Goal: Task Accomplishment & Management: Manage account settings

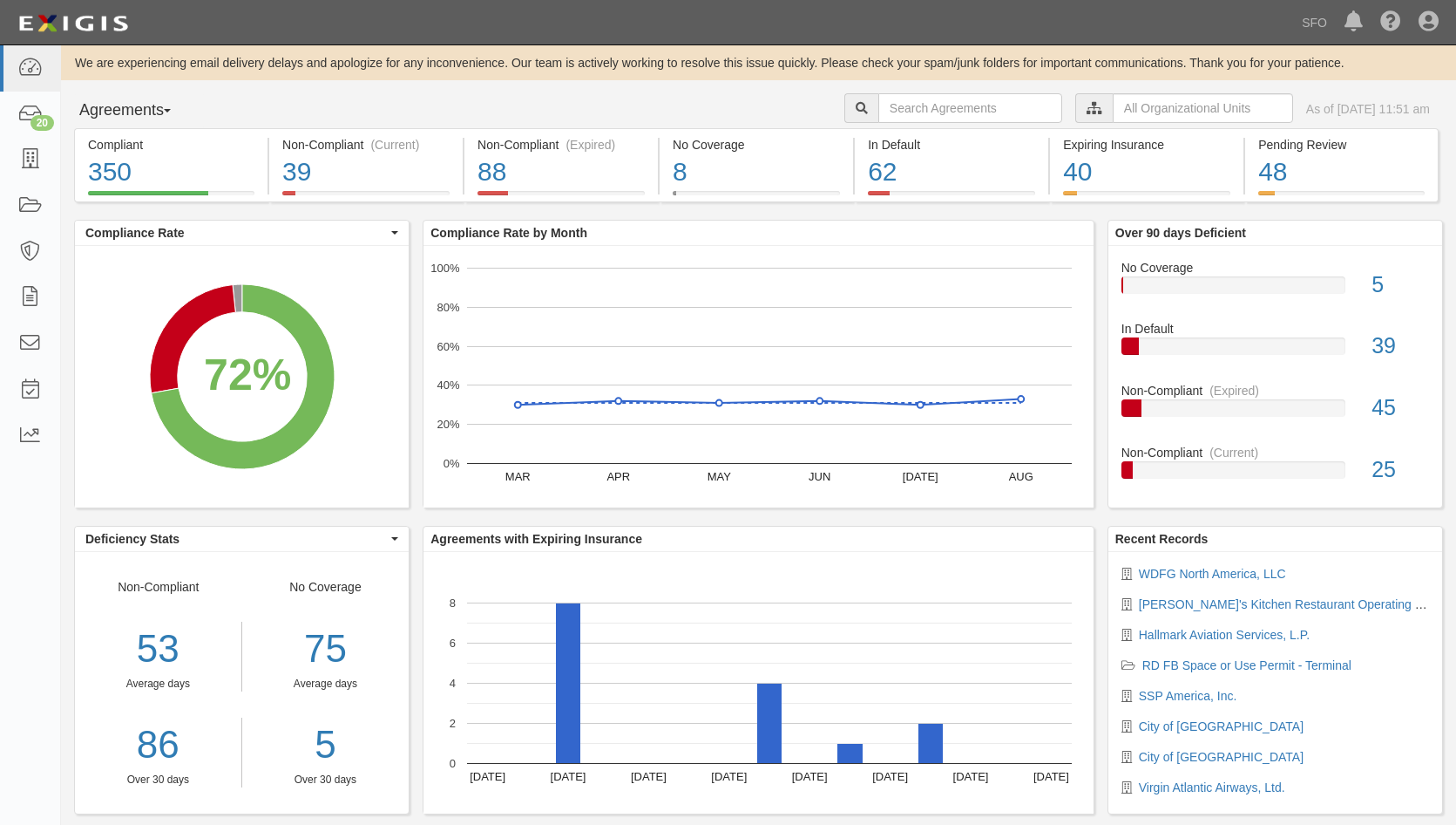
drag, startPoint x: 90, startPoint y: 108, endPoint x: 98, endPoint y: 147, distance: 39.8
click at [91, 108] on button "Agreements" at bounding box center [139, 110] width 131 height 35
click at [111, 150] on link "Parties" at bounding box center [144, 146] width 137 height 23
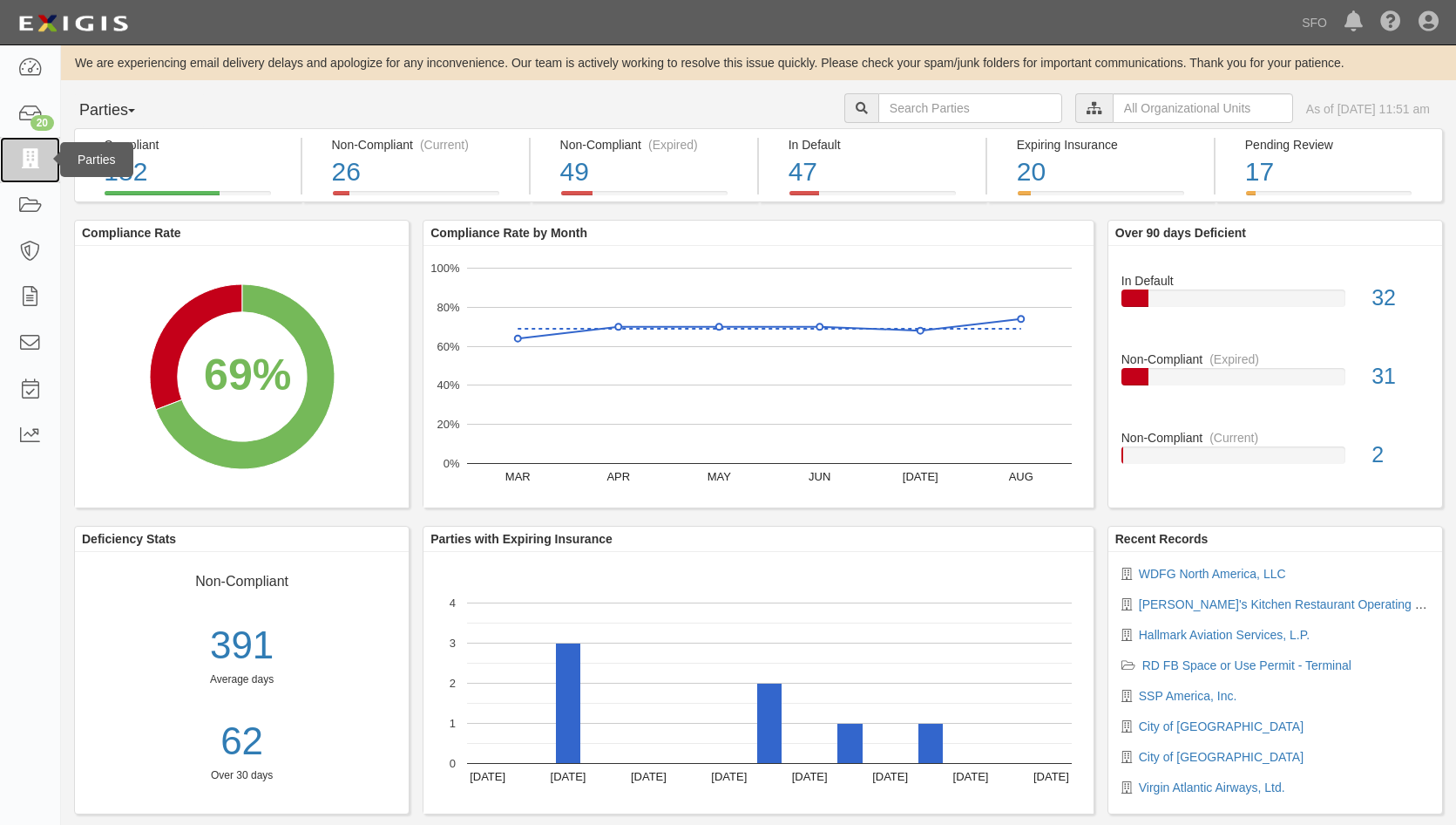
click at [46, 162] on link at bounding box center [30, 159] width 61 height 46
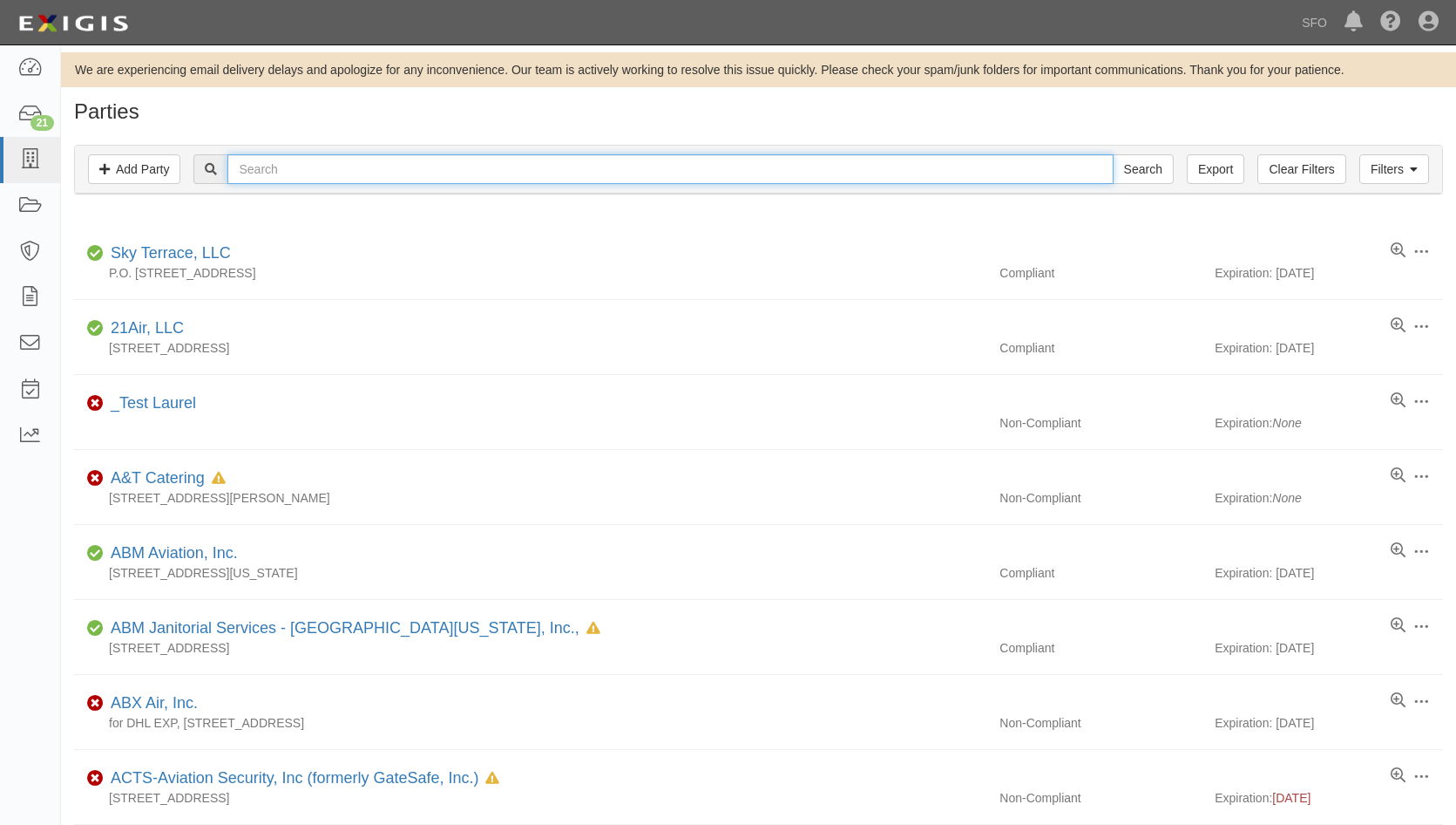
drag, startPoint x: 239, startPoint y: 156, endPoint x: 274, endPoint y: 173, distance: 38.9
click at [240, 158] on input "text" at bounding box center [670, 169] width 885 height 30
type input "wd"
click at [1113, 155] on input "Search" at bounding box center [1143, 169] width 61 height 30
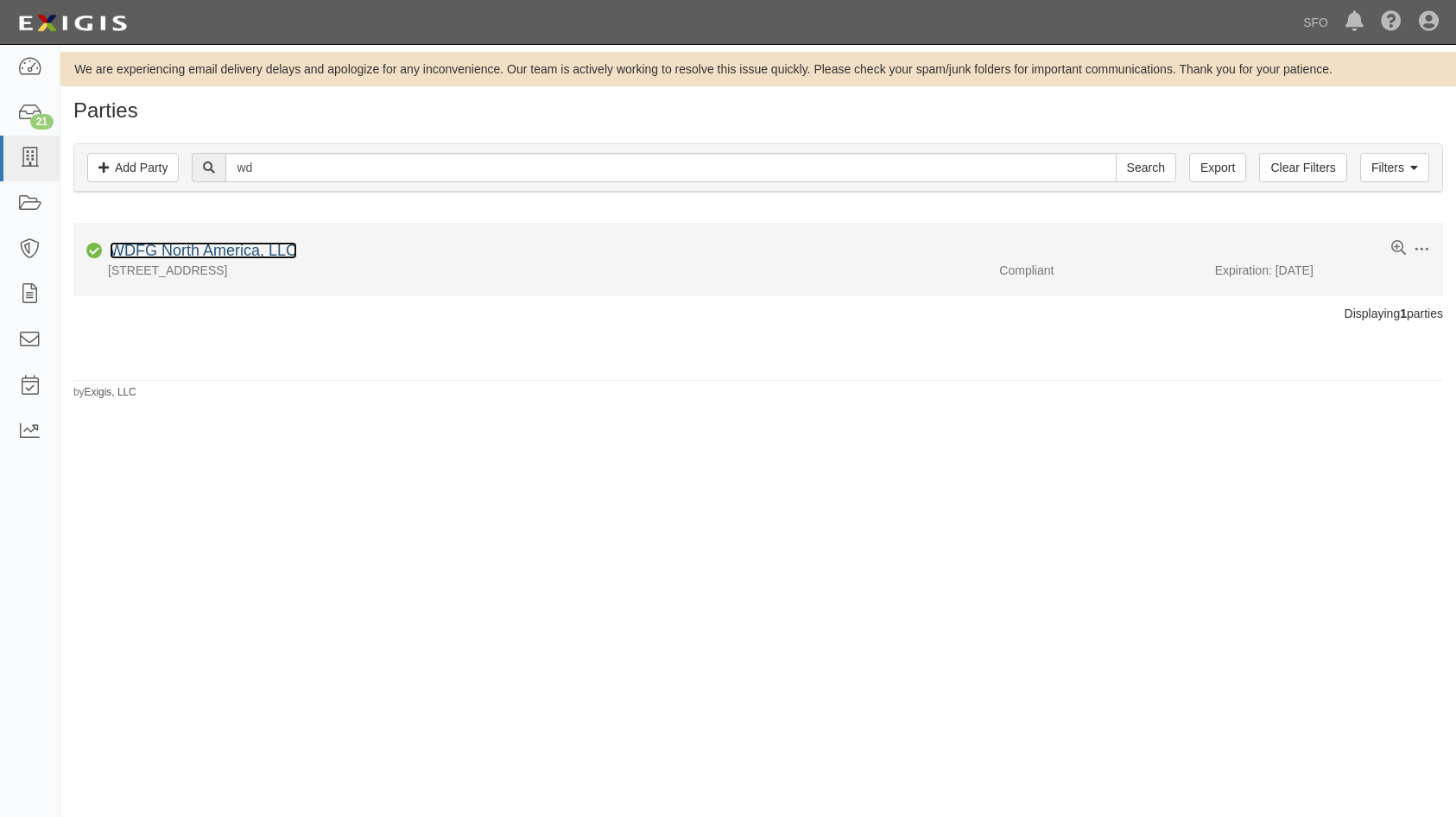
click at [250, 254] on link "WDFG North America, LLC" at bounding box center [203, 250] width 187 height 17
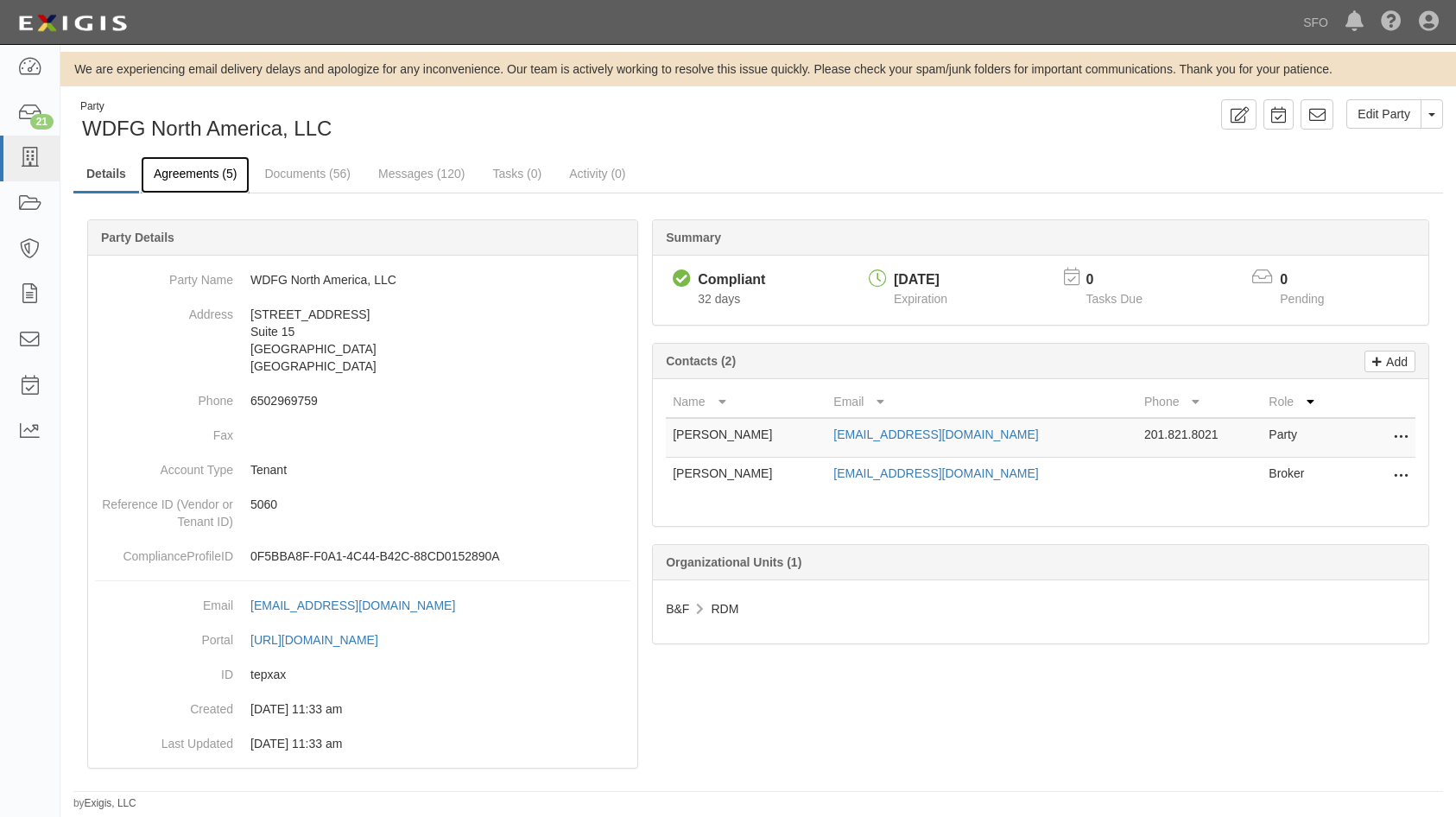
click at [217, 178] on link "Agreements (5)" at bounding box center [195, 174] width 109 height 37
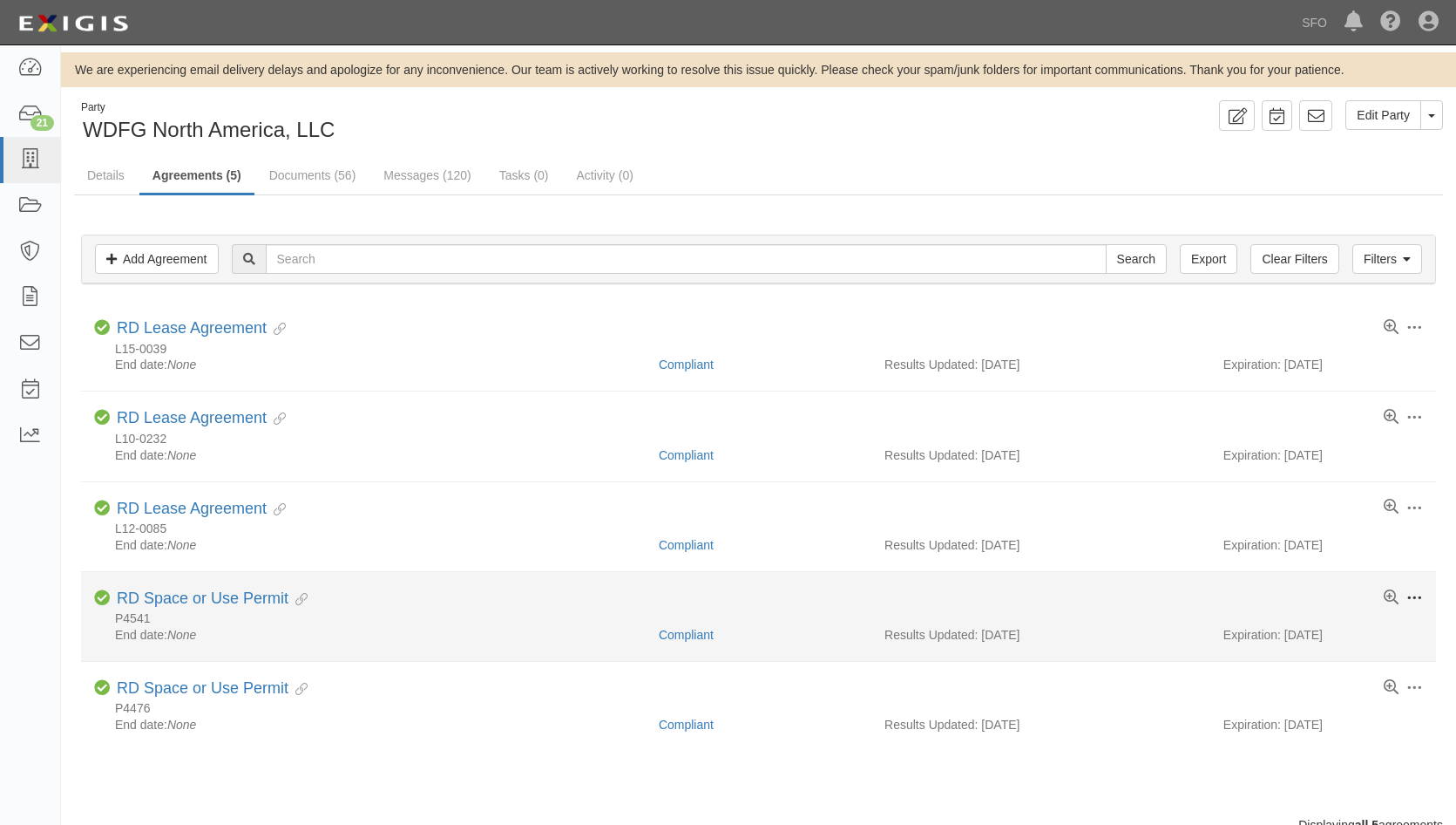
click at [1420, 593] on span at bounding box center [1414, 597] width 15 height 15
click at [1354, 712] on link "Archive" at bounding box center [1333, 725] width 137 height 32
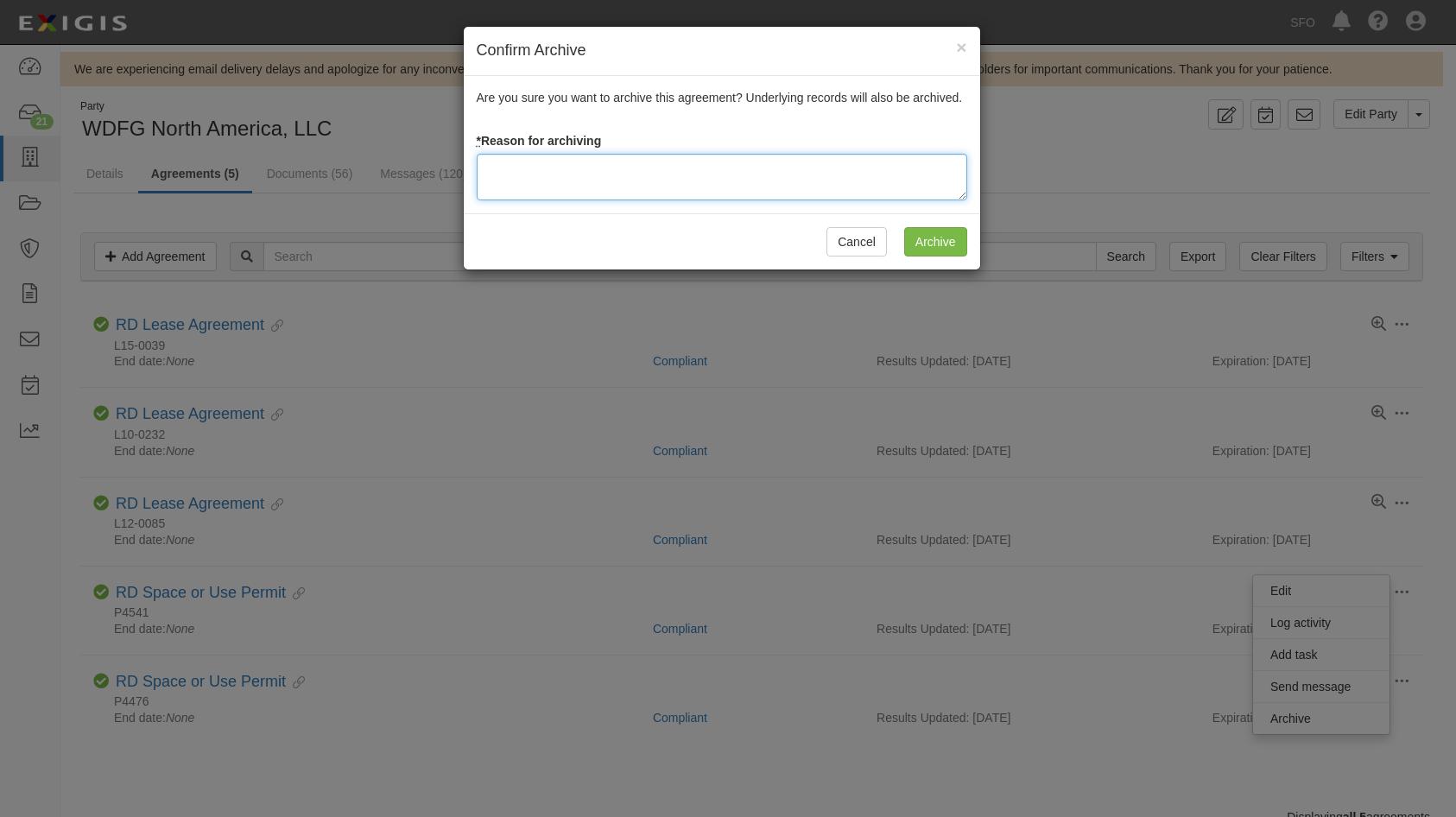
click at [600, 182] on textarea at bounding box center [722, 177] width 490 height 47
type textarea "Terminated 8/26/25."
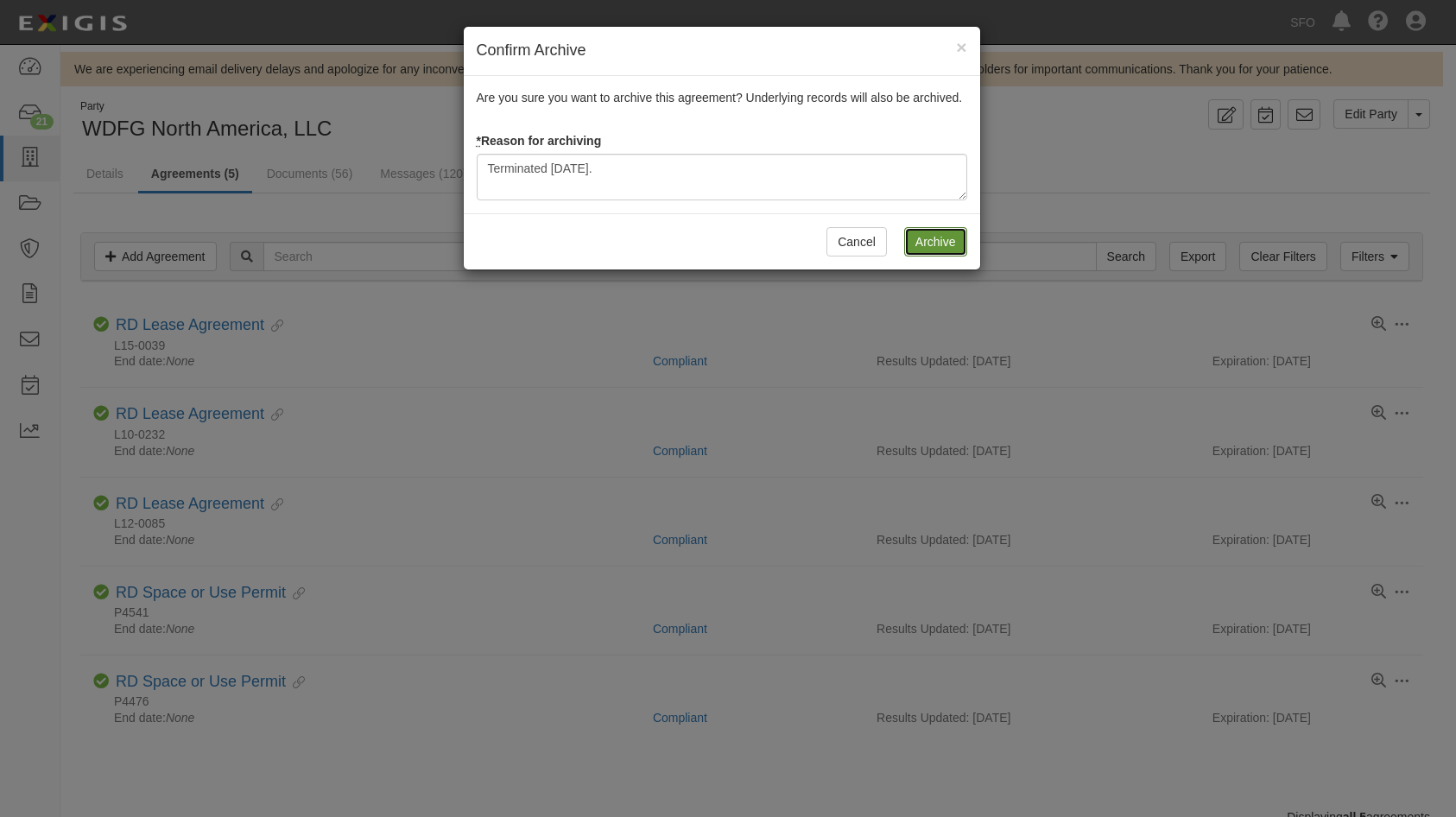
click at [965, 233] on input "Archive" at bounding box center [935, 242] width 63 height 30
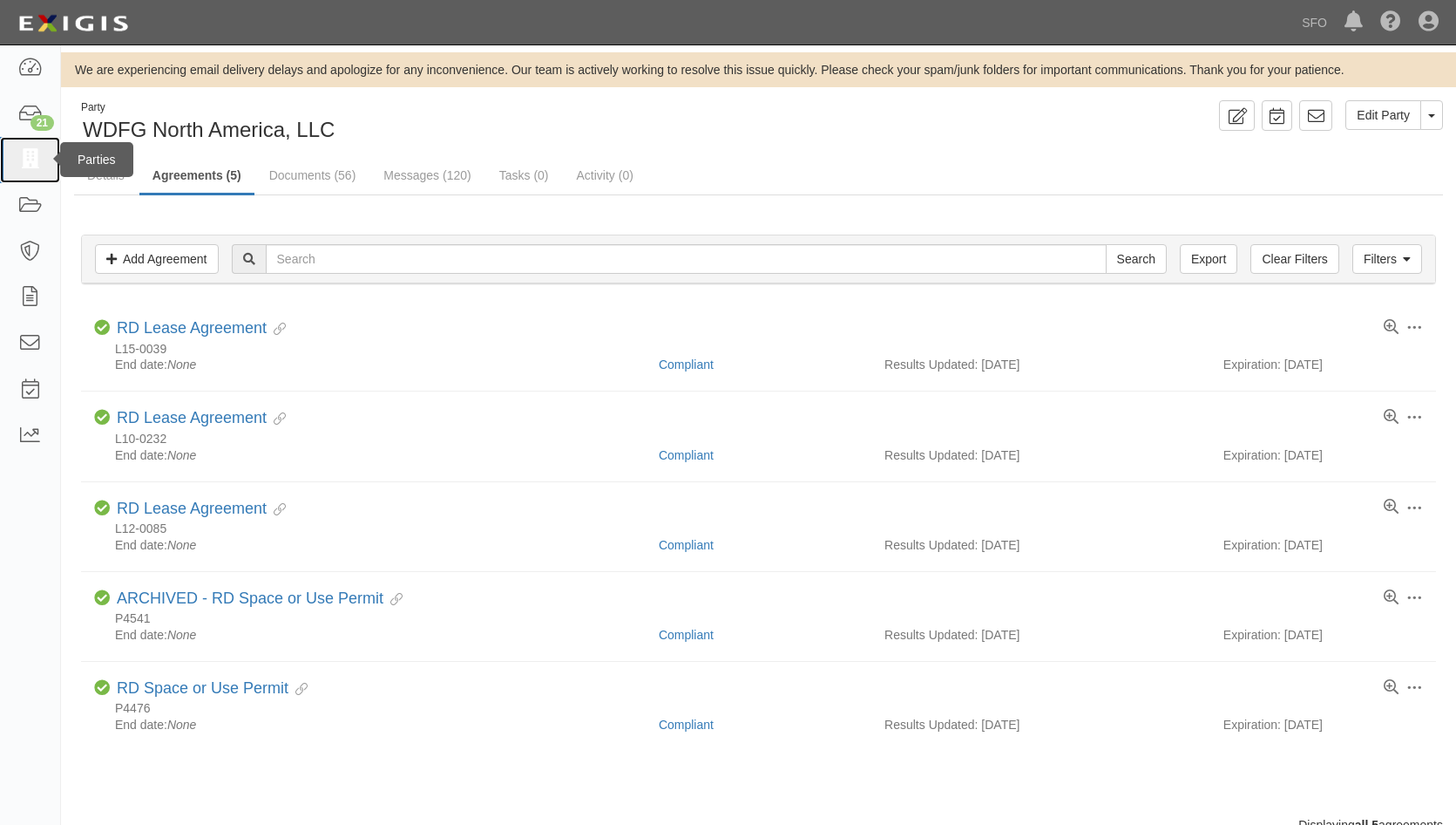
drag, startPoint x: 22, startPoint y: 153, endPoint x: 85, endPoint y: 167, distance: 64.5
click at [22, 153] on icon at bounding box center [29, 160] width 24 height 20
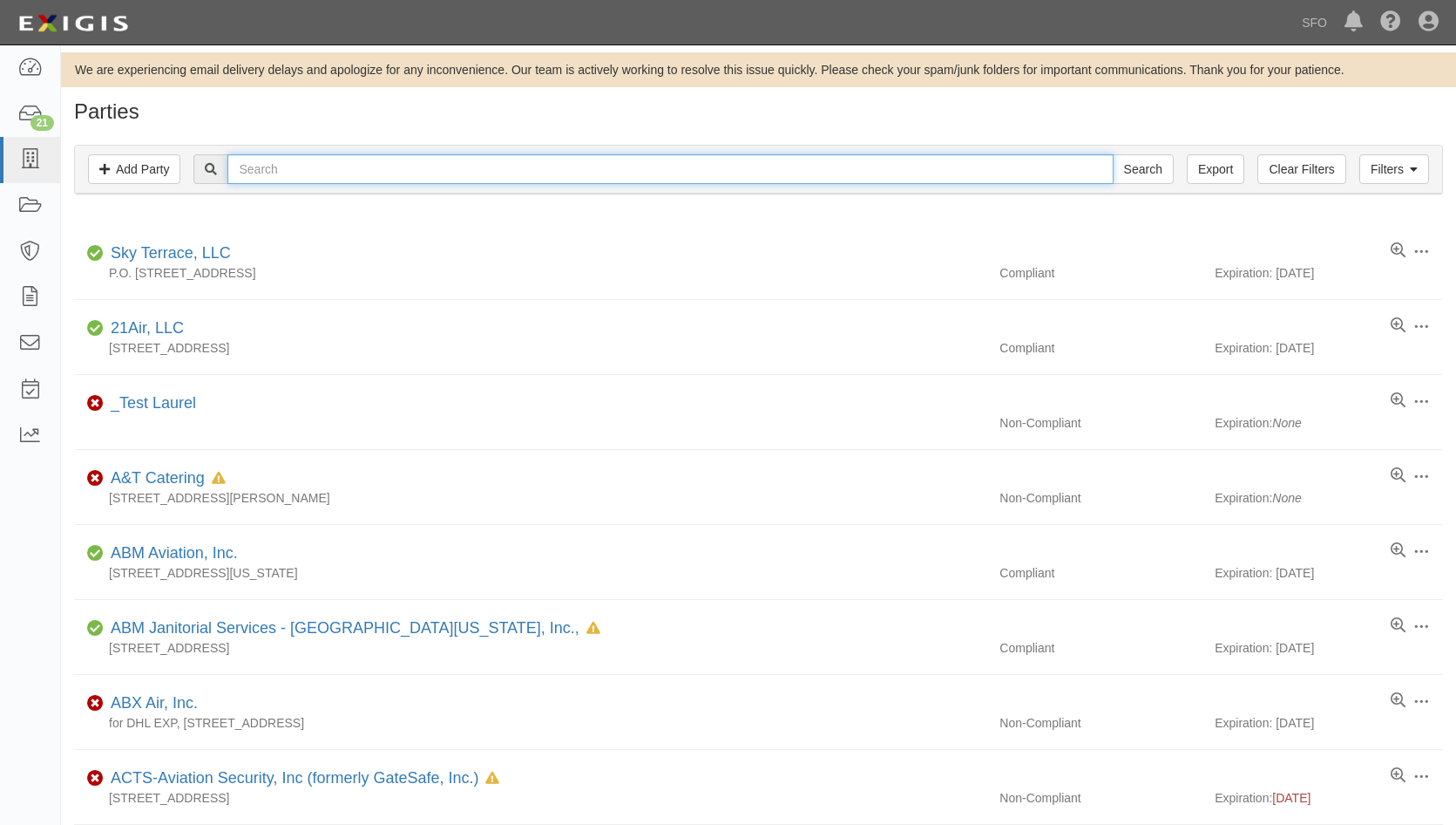
click at [285, 169] on input "text" at bounding box center [670, 169] width 885 height 30
type input "termina"
click at [1113, 155] on input "Search" at bounding box center [1143, 169] width 61 height 30
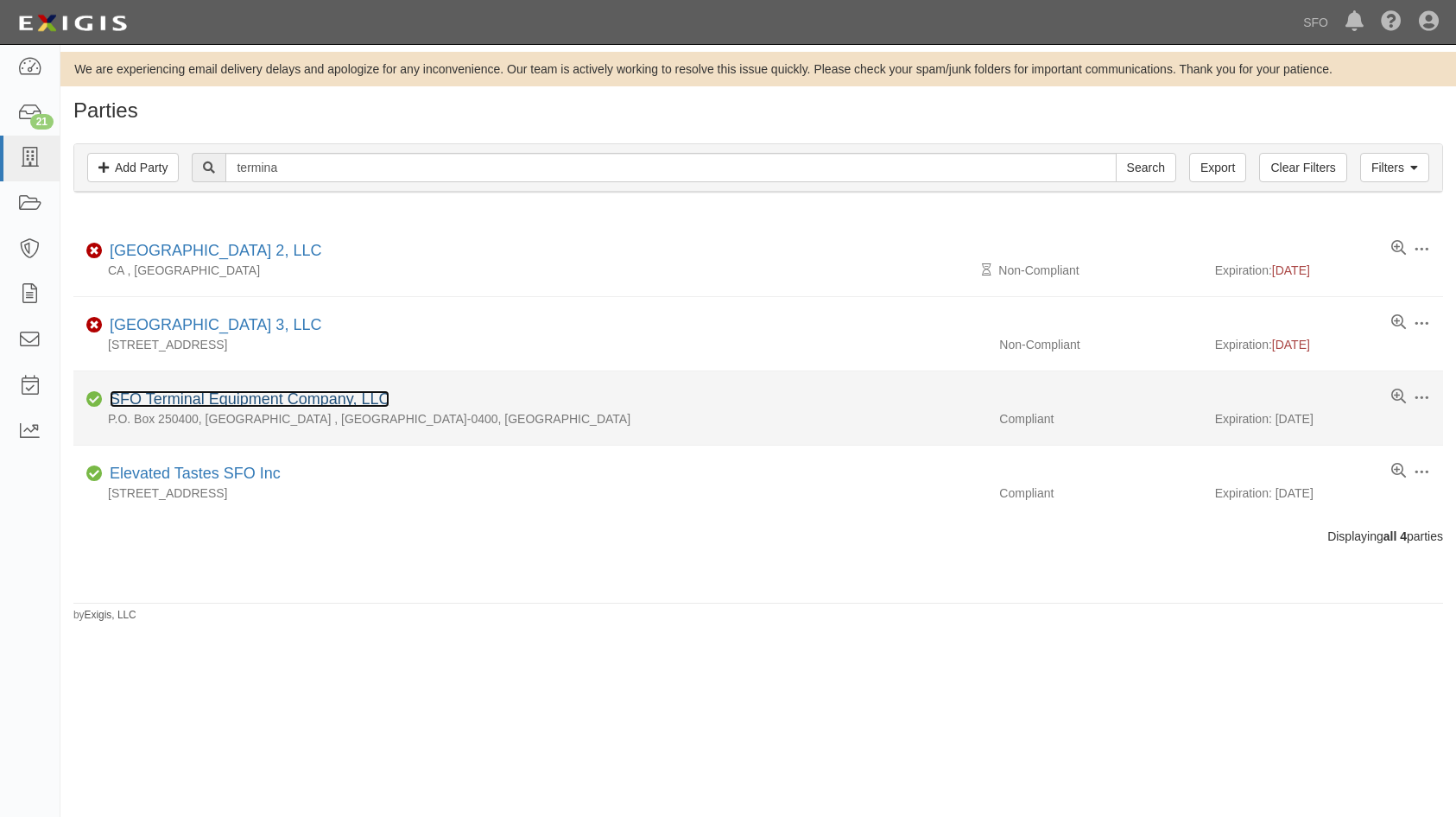
click at [207, 396] on link "SFO Terminal Equipment Company, LLC" at bounding box center [250, 398] width 280 height 17
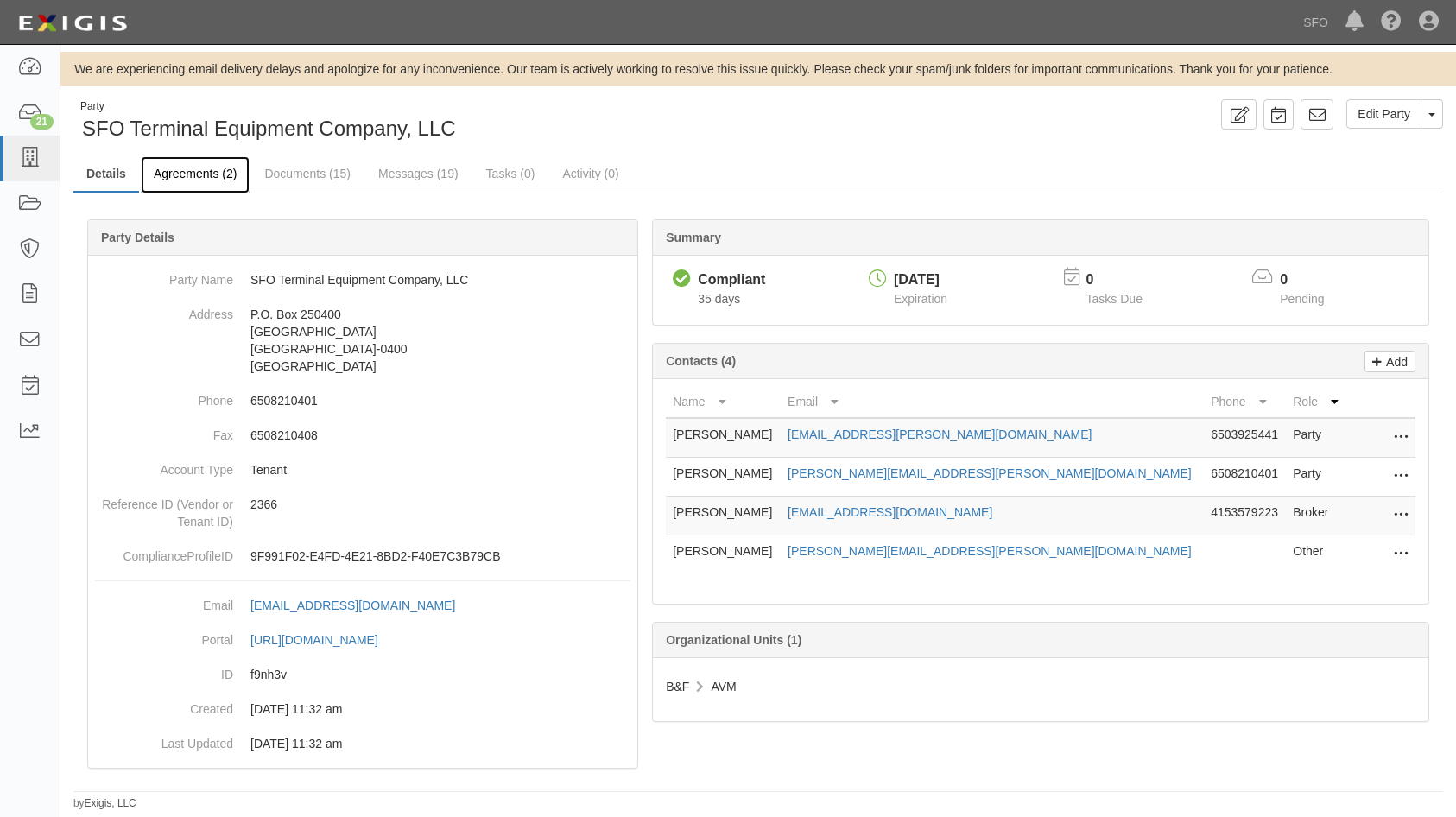
click at [226, 187] on link "Agreements (2)" at bounding box center [195, 174] width 109 height 37
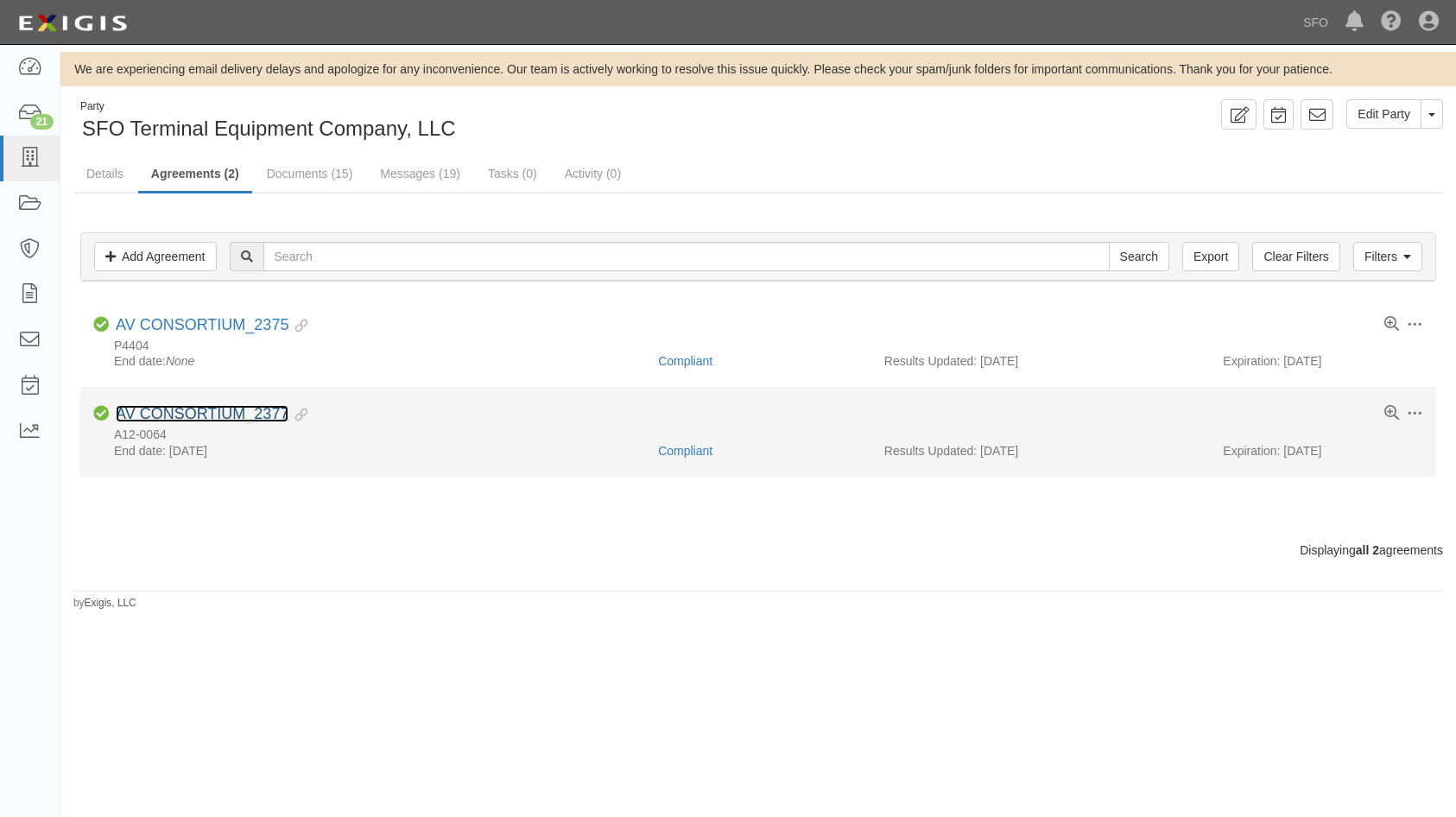
click at [183, 419] on link "AV CONSORTIUM_2377" at bounding box center [201, 413] width 173 height 17
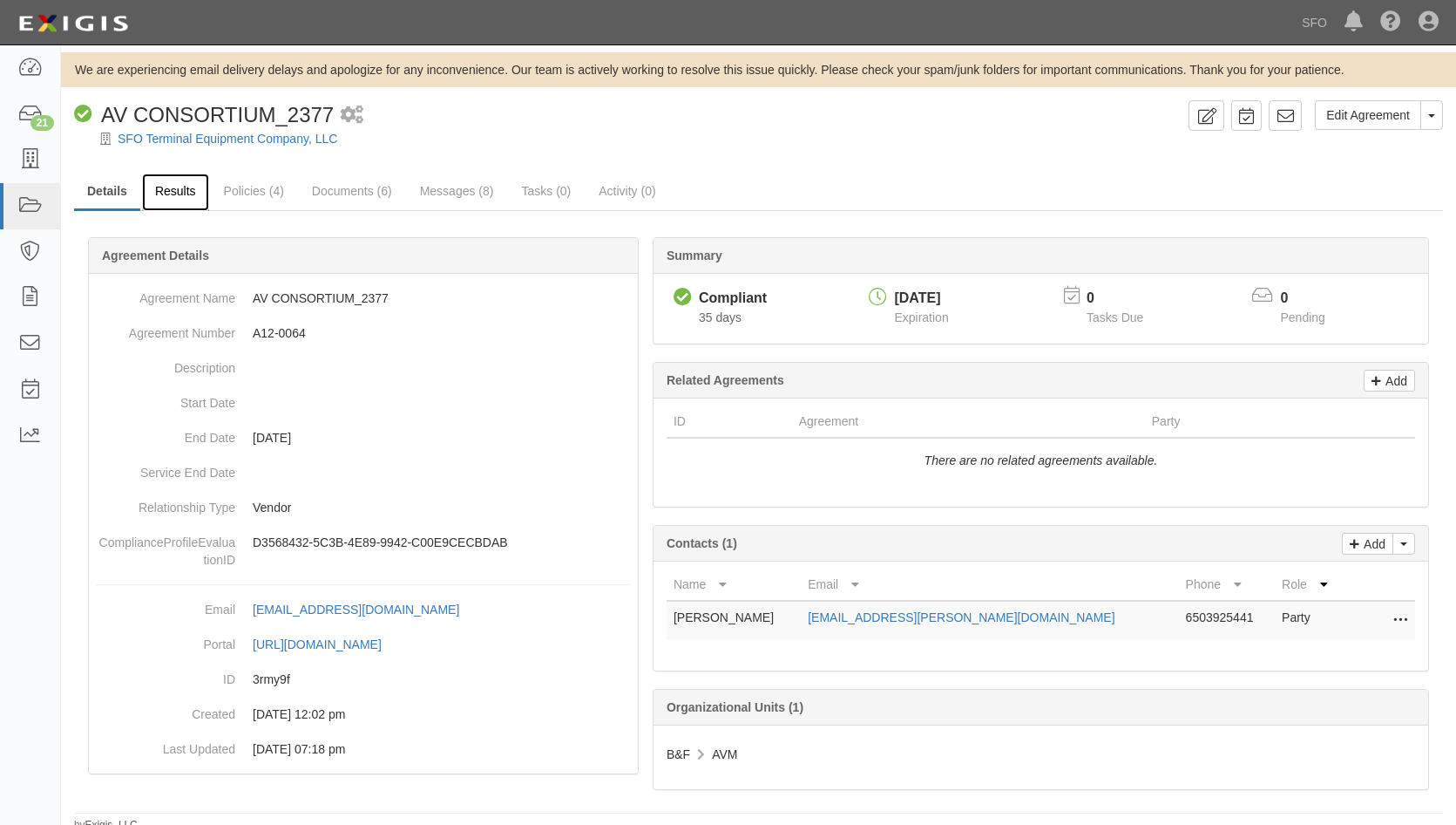
click at [173, 197] on link "Results" at bounding box center [175, 192] width 67 height 37
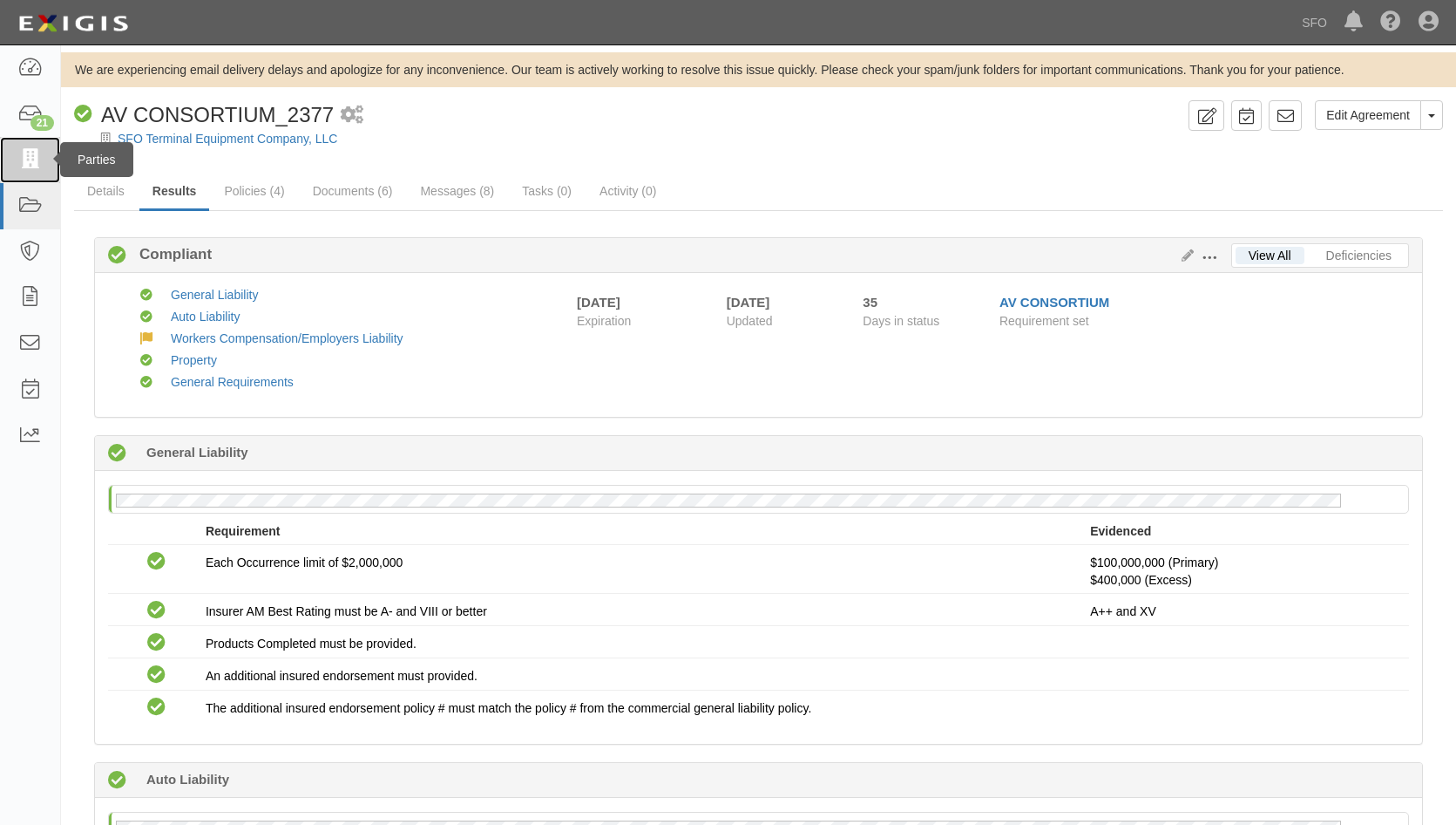
click at [48, 140] on link at bounding box center [30, 159] width 61 height 46
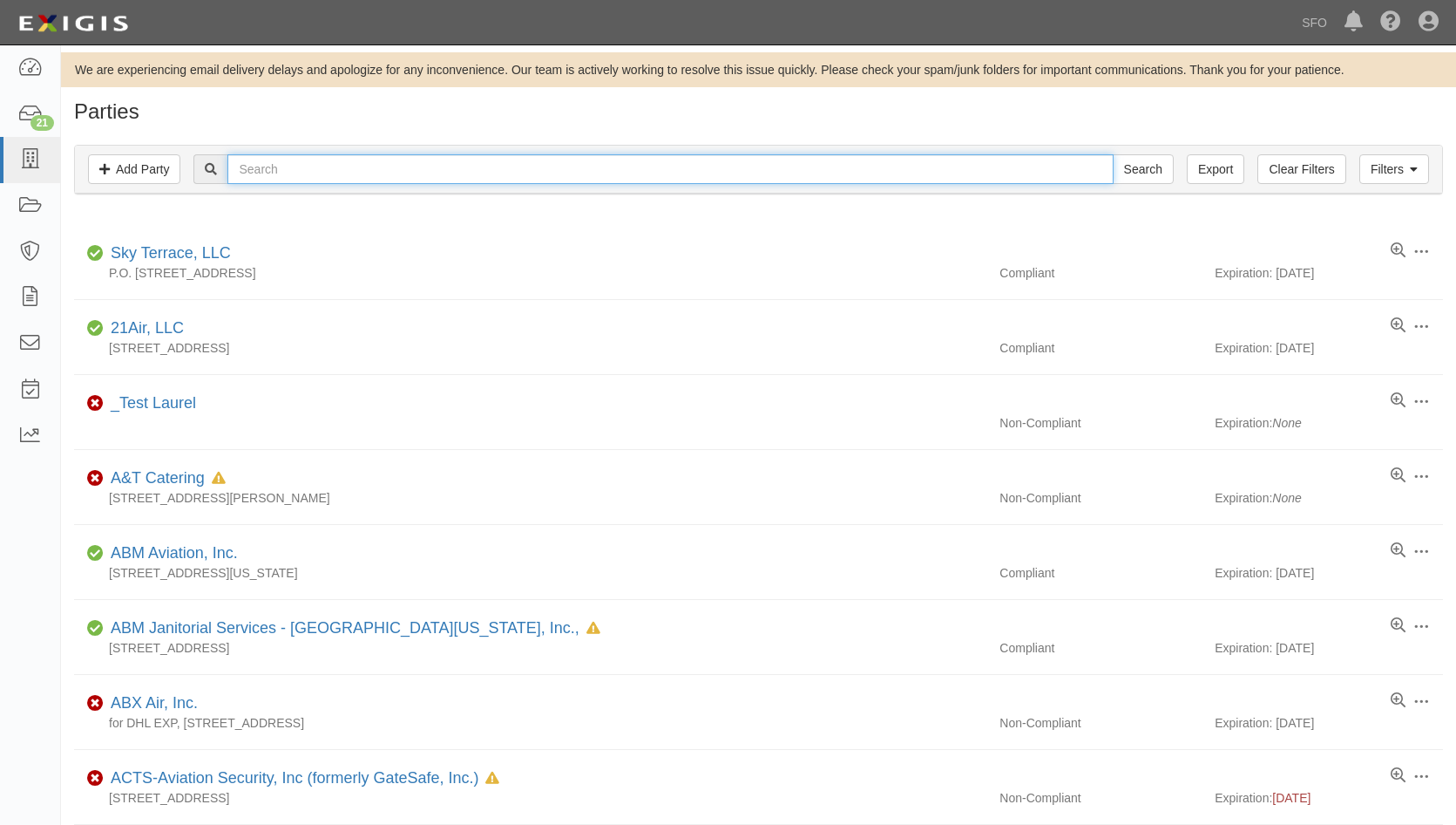
click at [300, 168] on input "text" at bounding box center [670, 169] width 885 height 30
type input "we=df"
click at [1113, 155] on input "Search" at bounding box center [1143, 169] width 61 height 30
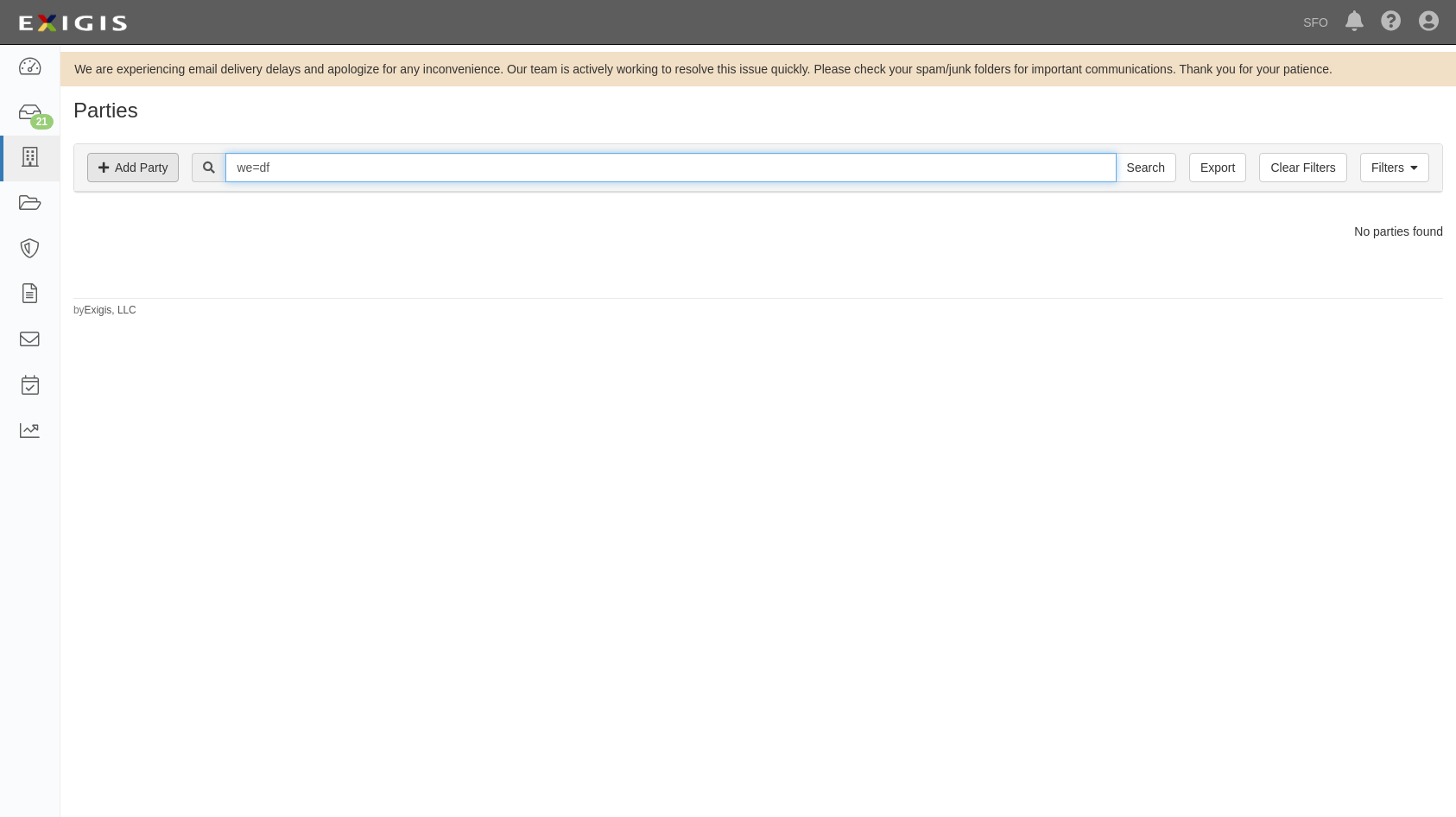
drag, startPoint x: 0, startPoint y: 0, endPoint x: 170, endPoint y: 174, distance: 243.3
click at [74, 160] on div "Filters Add Party Clear Filters Export we=df Search Filters" at bounding box center [758, 167] width 1367 height 47
type input "wd"
click at [1115, 153] on input "Search" at bounding box center [1145, 167] width 61 height 30
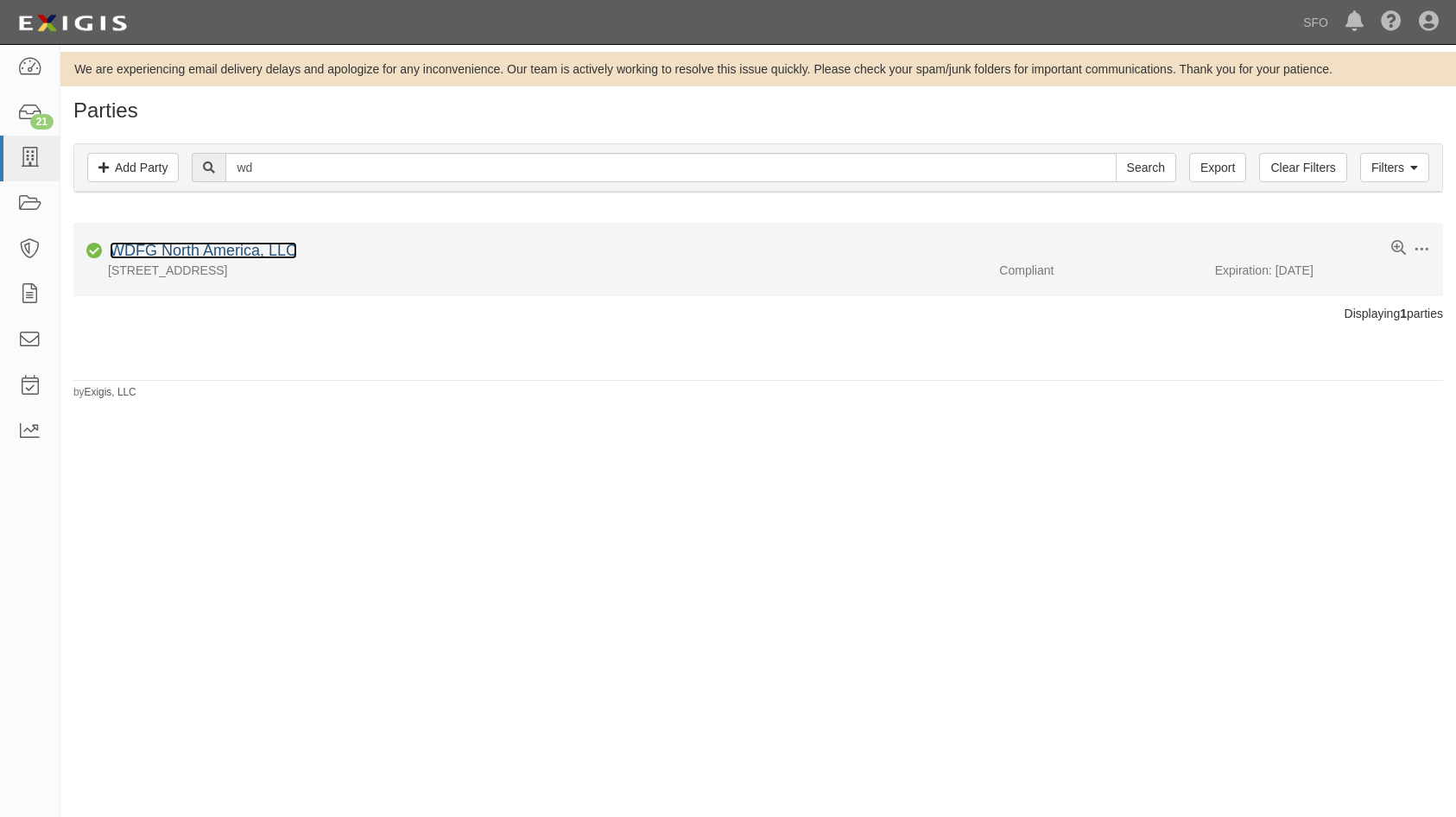
click at [208, 246] on link "WDFG North America, LLC" at bounding box center [203, 250] width 187 height 17
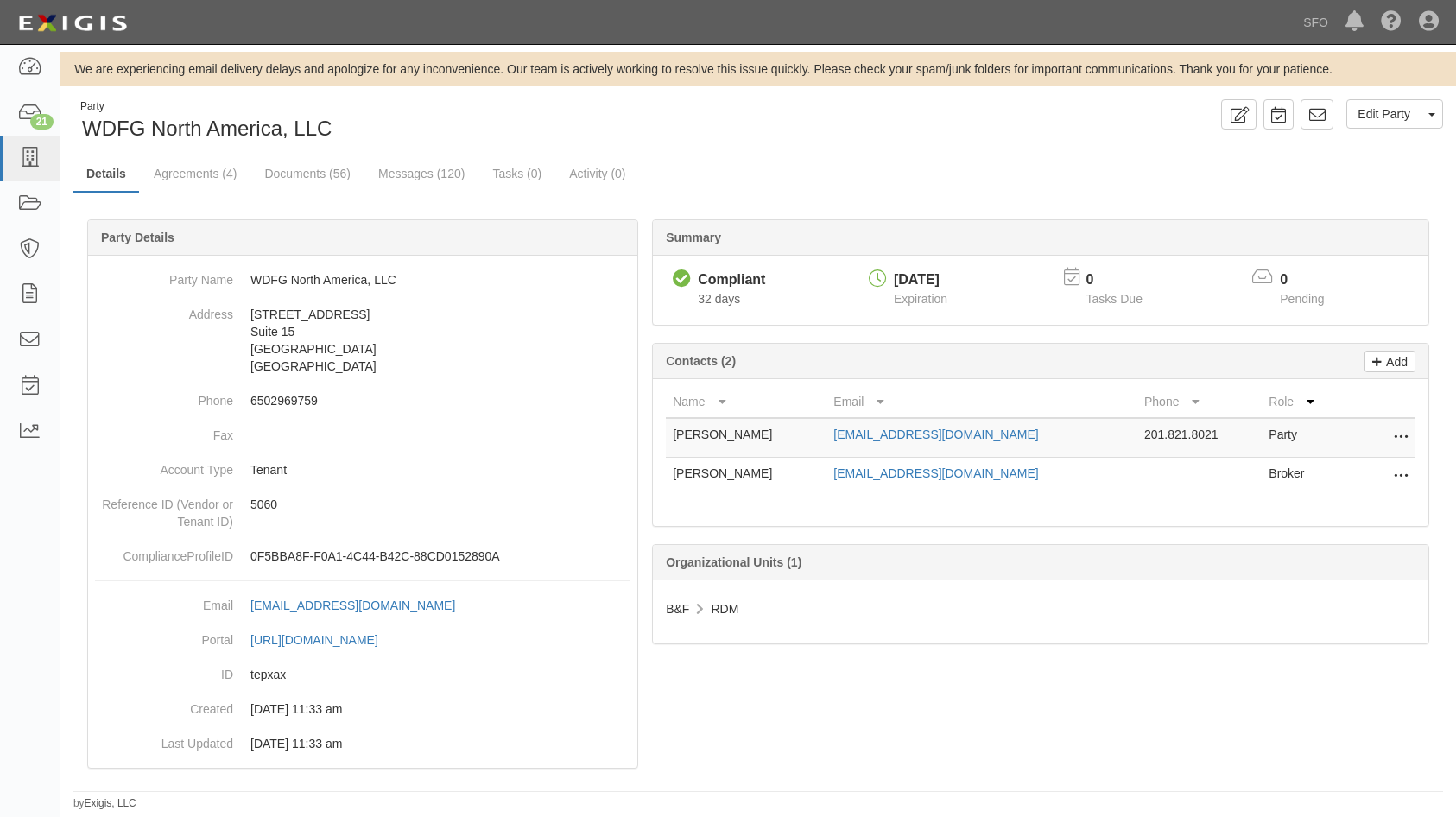
click at [179, 154] on div "Party WDFG North America, LLC Edit Party Toggle Party Dropdown View Audit Trail…" at bounding box center [758, 455] width 1395 height 711
click at [183, 165] on link "Agreements (4)" at bounding box center [195, 174] width 109 height 37
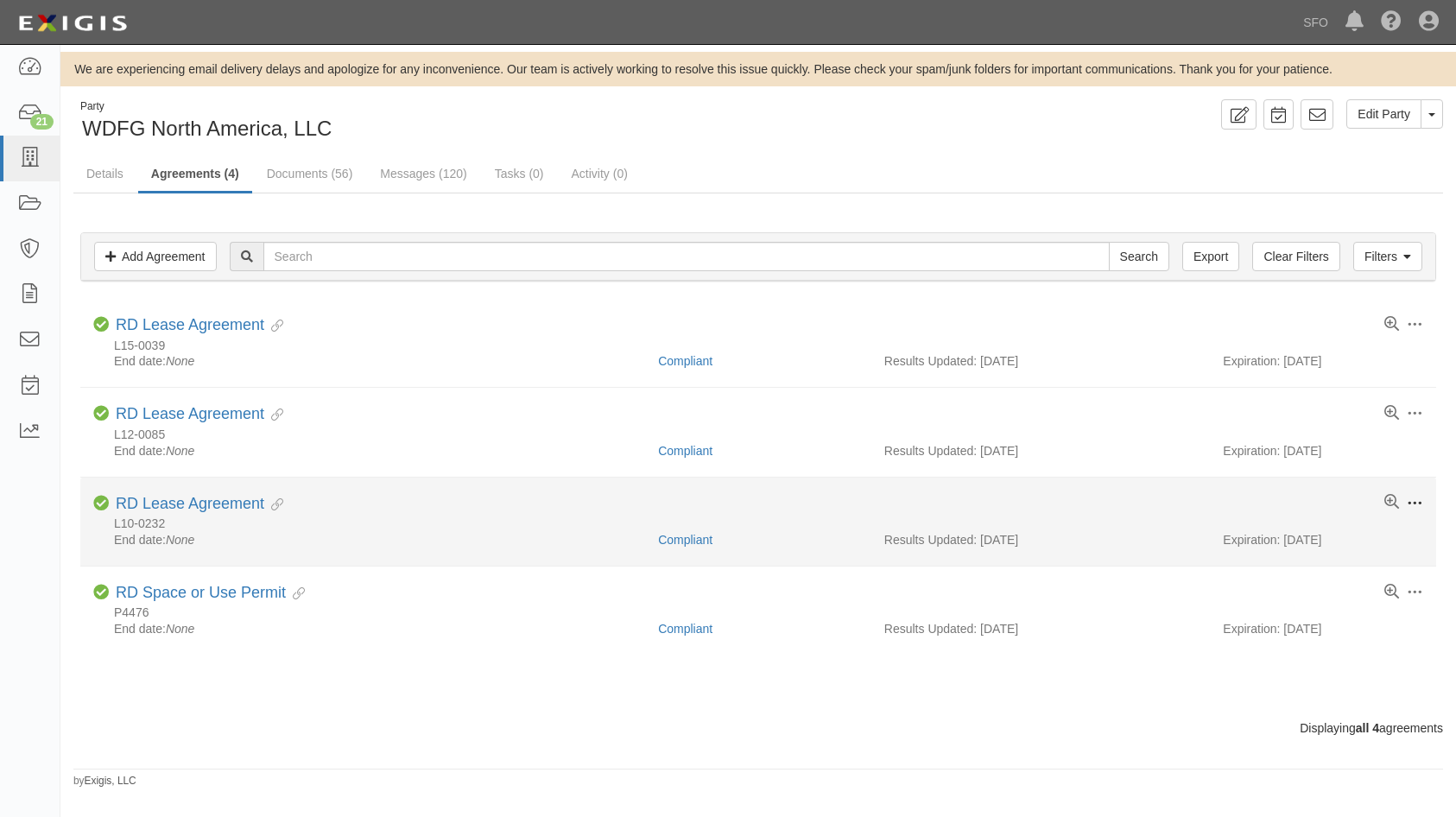
click at [1409, 501] on span at bounding box center [1414, 503] width 15 height 15
click at [1342, 624] on link "Archive" at bounding box center [1333, 629] width 136 height 31
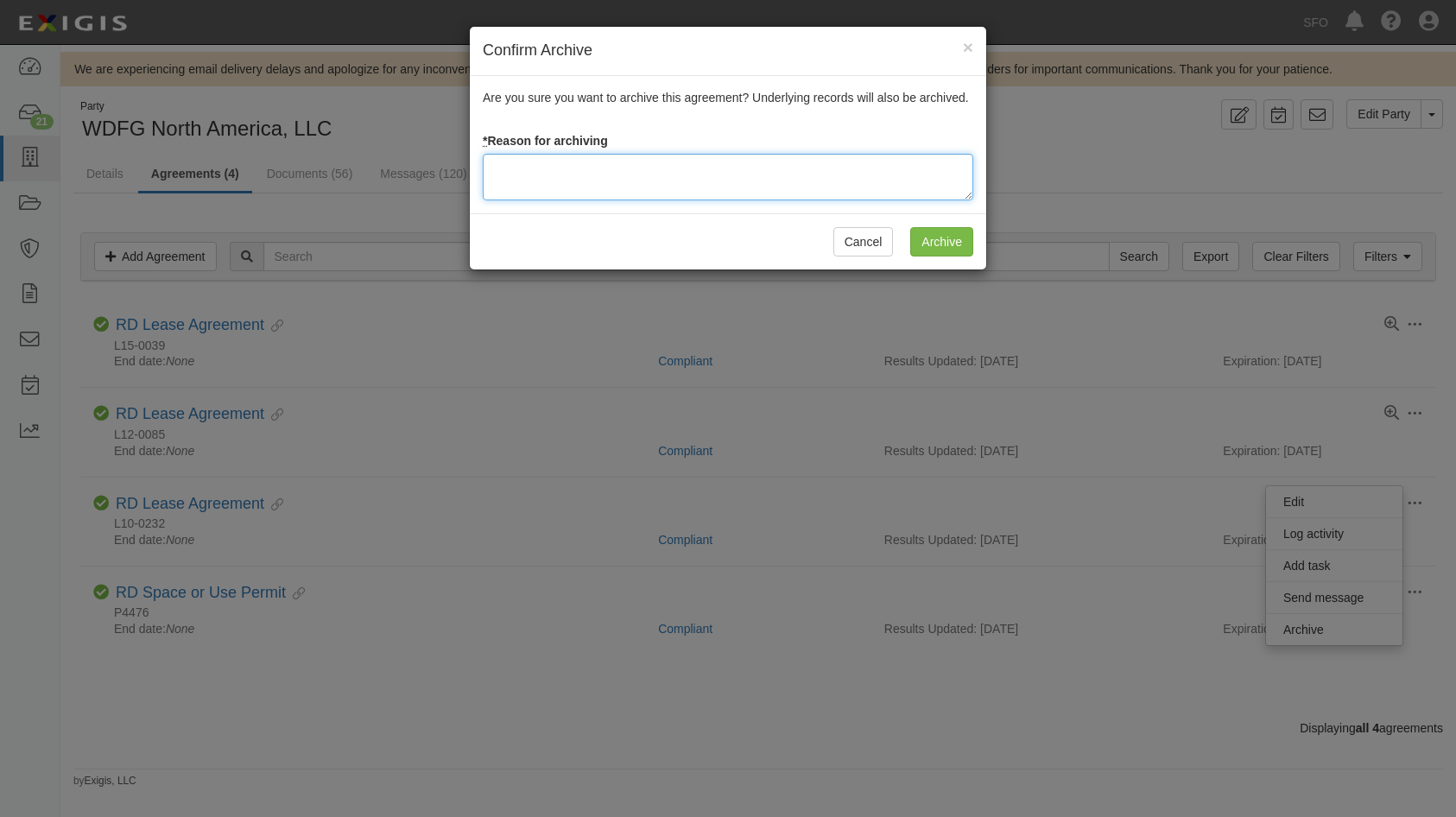
click at [614, 170] on textarea at bounding box center [728, 177] width 490 height 47
type textarea "Terminated 8/23/25."
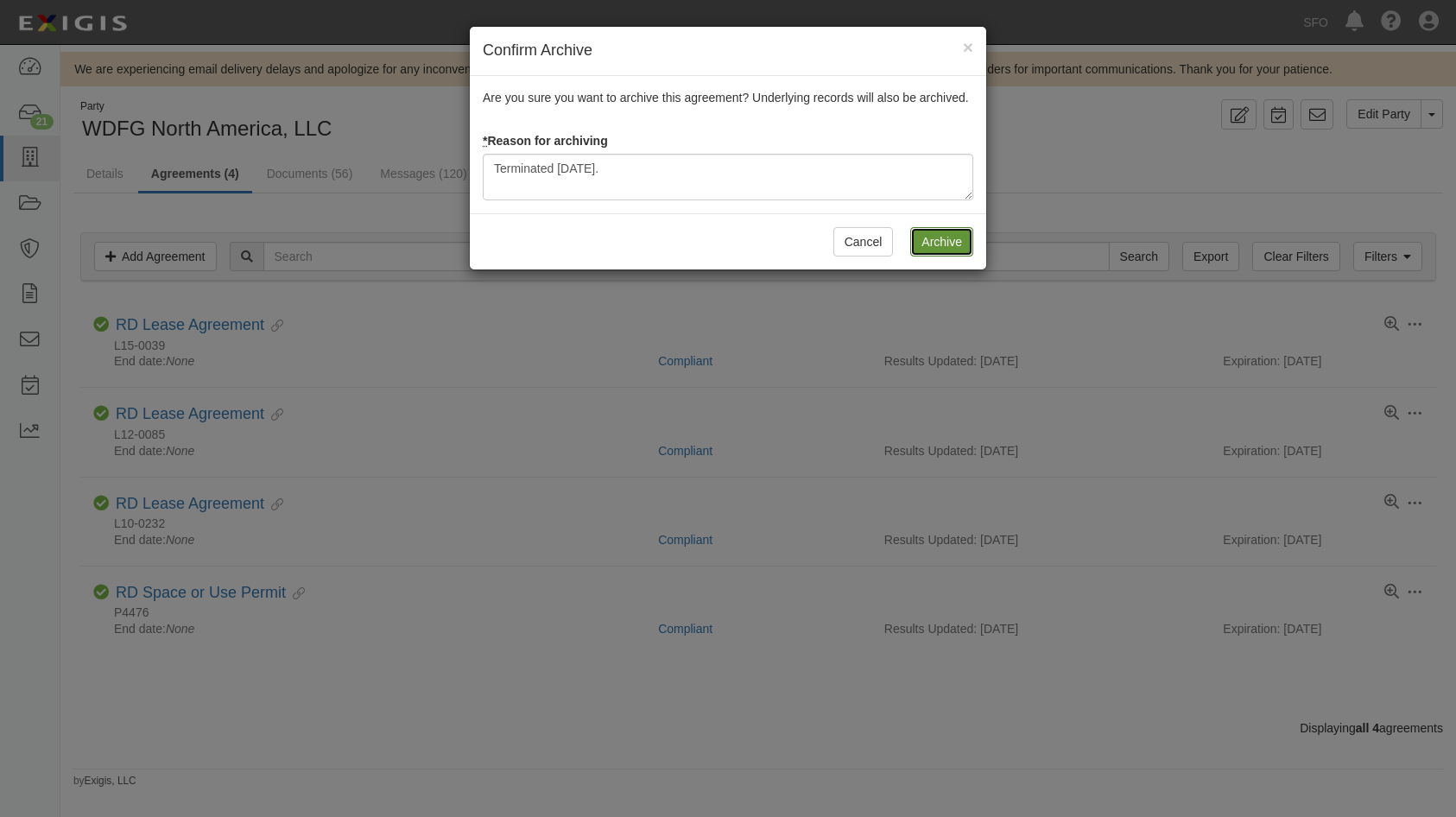
click at [966, 245] on input "Archive" at bounding box center [941, 242] width 63 height 30
